Goal: Information Seeking & Learning: Learn about a topic

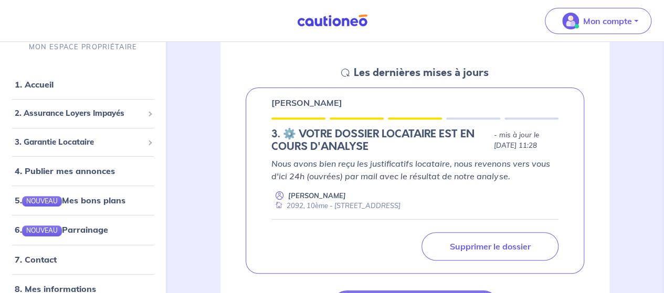
scroll to position [143, 0]
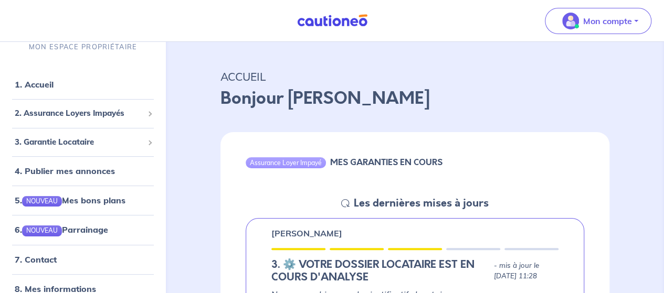
click at [354, 249] on div at bounding box center [357, 249] width 54 height 2
click at [401, 248] on div at bounding box center [415, 249] width 54 height 2
click at [202, 188] on div "Assurance Loyer Impayé MES GARANTIES EN COURS Les dernières mises à jours [PERS…" at bounding box center [414, 292] width 439 height 345
